Goal: Task Accomplishment & Management: Use online tool/utility

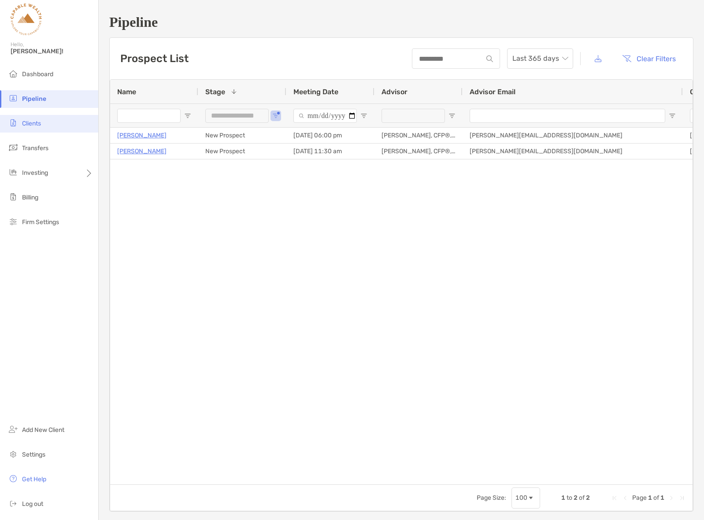
click at [36, 126] on span "Clients" at bounding box center [31, 123] width 19 height 7
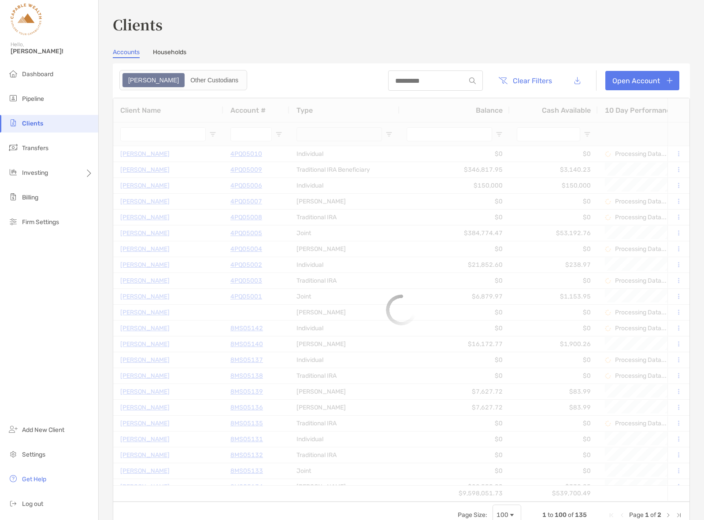
type input "****"
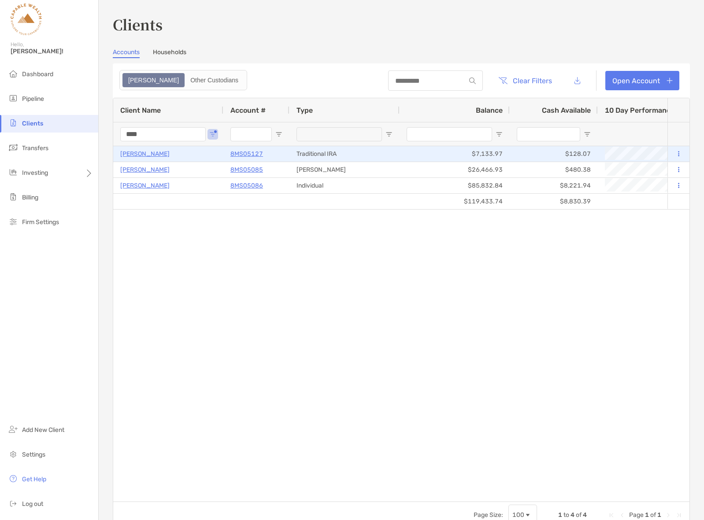
click at [680, 155] on button at bounding box center [678, 154] width 8 height 9
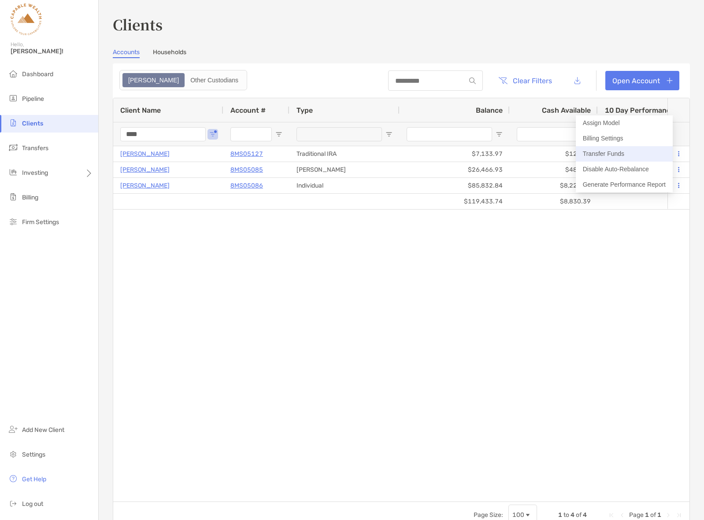
click at [617, 155] on button "Transfer Funds" at bounding box center [624, 153] width 97 height 15
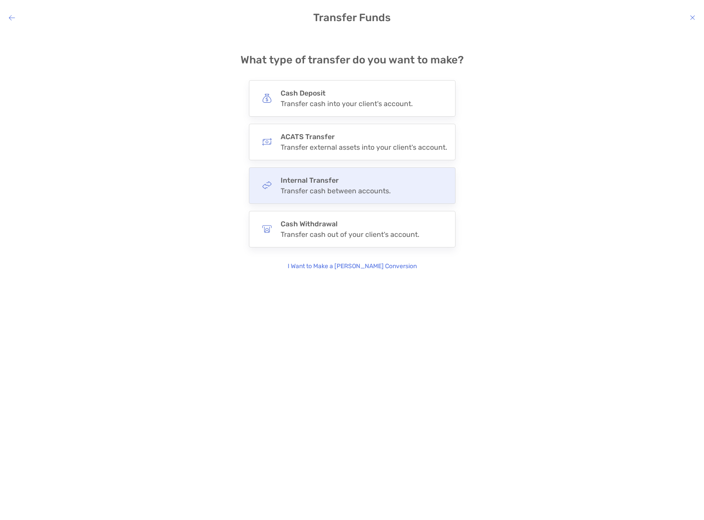
click at [331, 183] on h4 "Internal Transfer" at bounding box center [336, 180] width 110 height 8
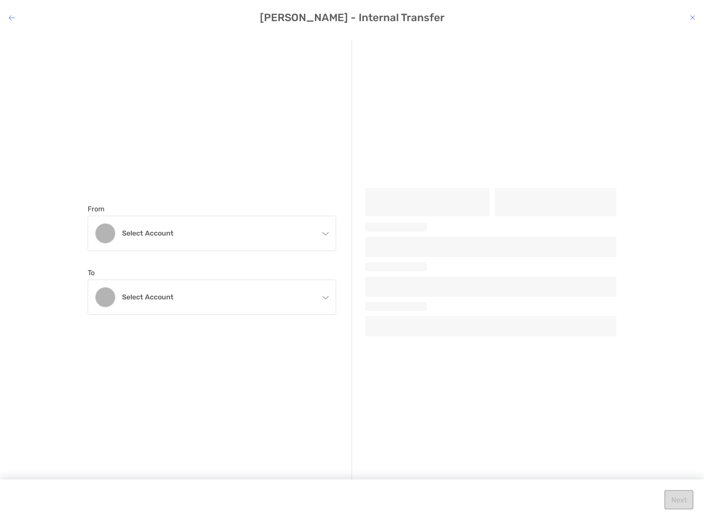
click at [326, 234] on icon "modal" at bounding box center [325, 232] width 7 height 7
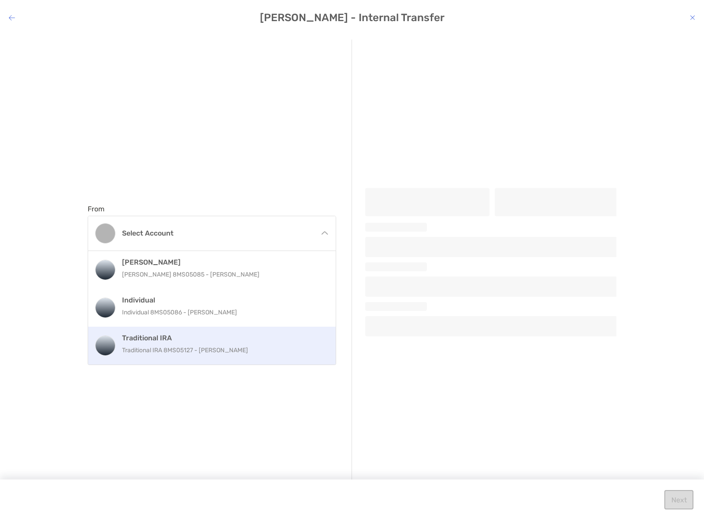
click at [216, 343] on div "Traditional IRA Traditional IRA 8MS05127 - [PERSON_NAME]" at bounding box center [221, 346] width 199 height 24
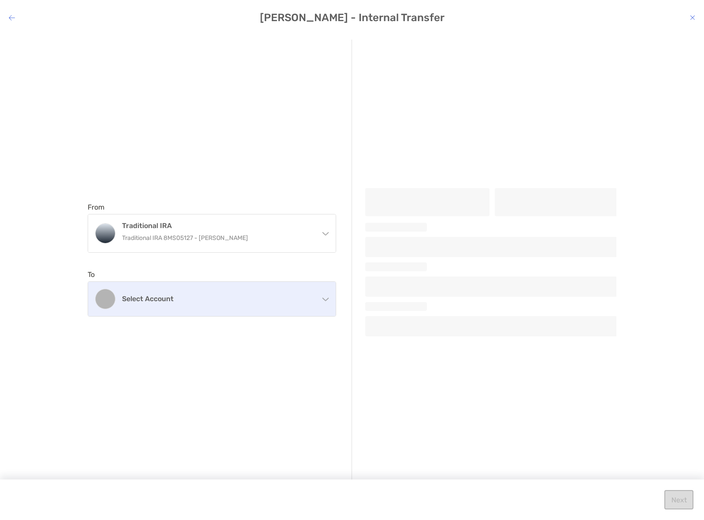
click at [248, 301] on h4 "Select account" at bounding box center [217, 299] width 190 height 8
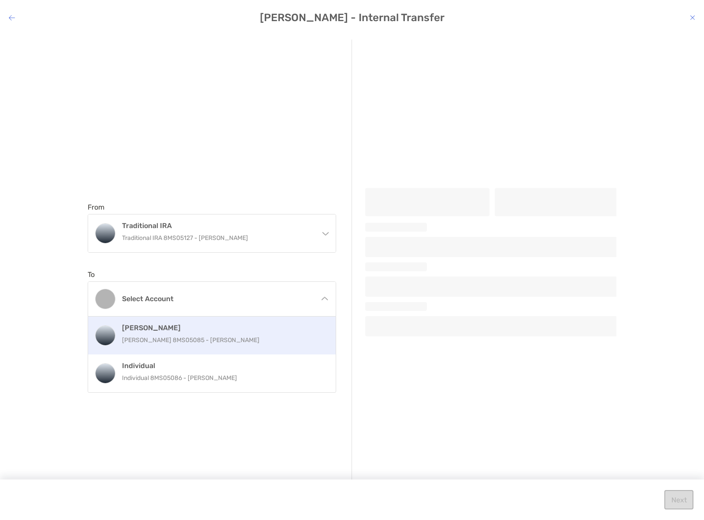
click at [197, 337] on p "[PERSON_NAME] 8MS05085 - [PERSON_NAME]" at bounding box center [221, 340] width 199 height 11
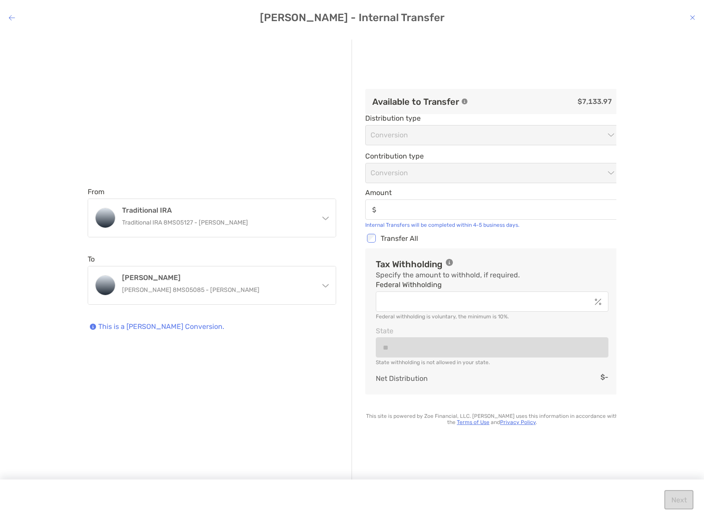
type input "********"
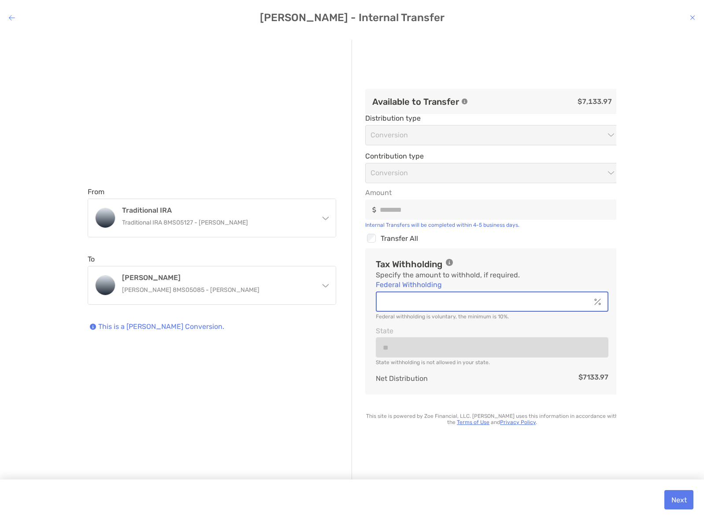
click at [397, 302] on input "Federal Withholding" at bounding box center [484, 301] width 214 height 7
type input "*"
click at [365, 324] on div "Tax Withholding Specify the amount to withhold, if required. Federal Withholdin…" at bounding box center [492, 321] width 254 height 146
click at [678, 499] on button "Next" at bounding box center [678, 499] width 29 height 19
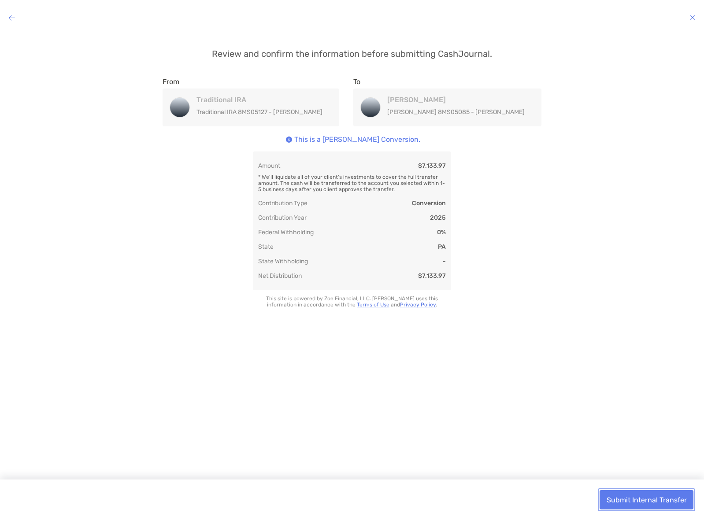
click at [641, 500] on button "Submit Internal Transfer" at bounding box center [647, 499] width 94 height 19
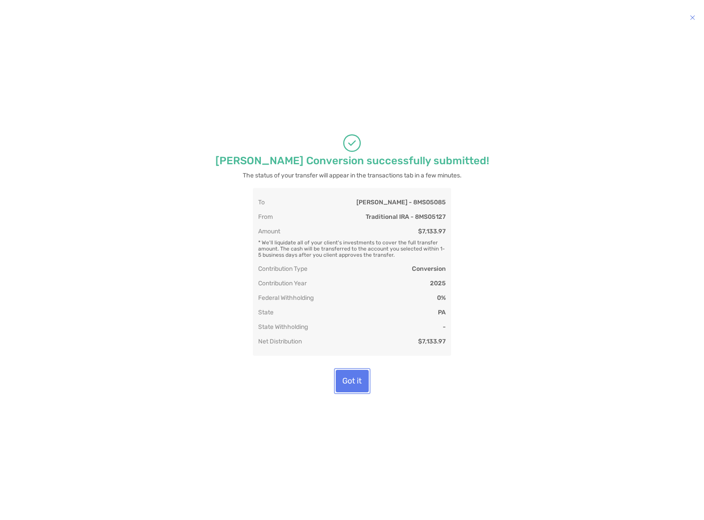
click at [351, 385] on button "Got it" at bounding box center [352, 381] width 33 height 22
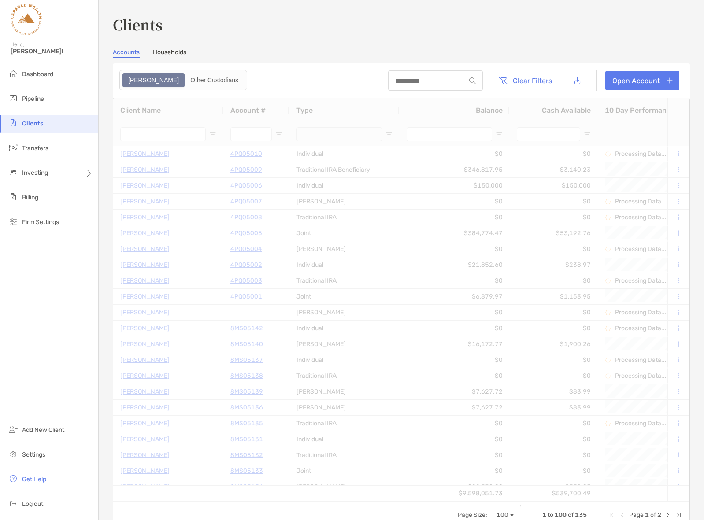
type input "****"
